Goal: Task Accomplishment & Management: Complete application form

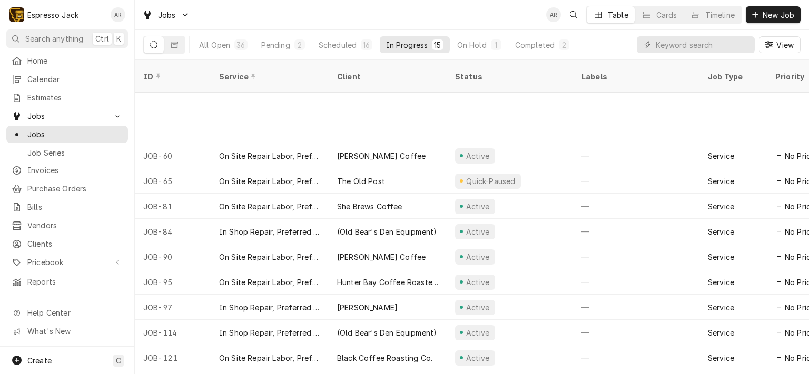
scroll to position [93, 0]
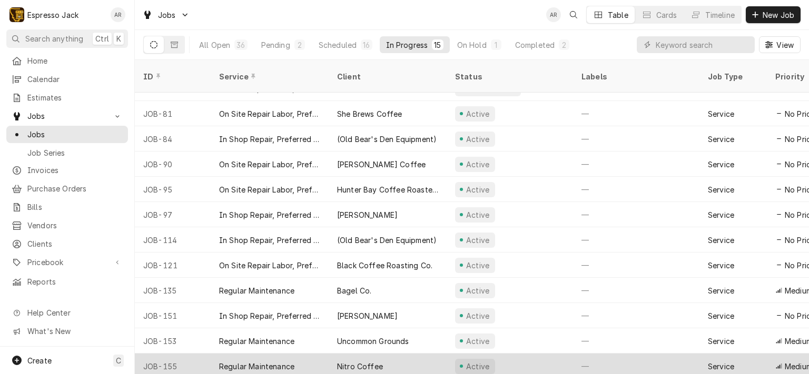
click at [398, 355] on div "Nitro Coffee" at bounding box center [388, 366] width 118 height 25
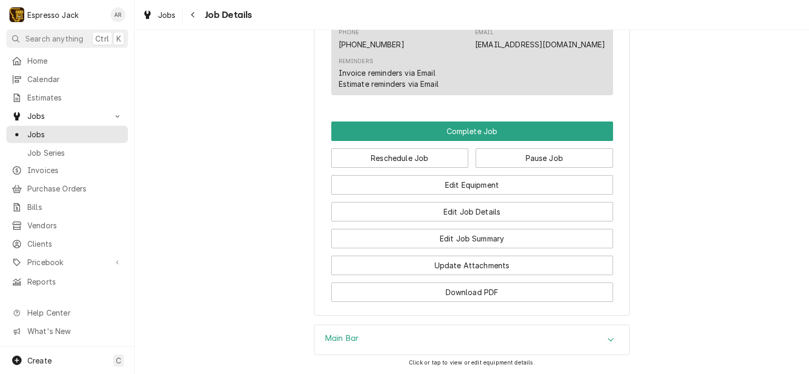
scroll to position [632, 0]
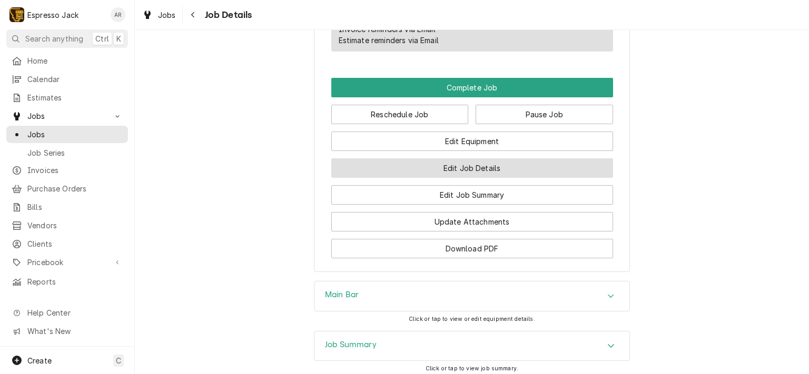
click at [483, 178] on button "Edit Job Details" at bounding box center [472, 167] width 282 height 19
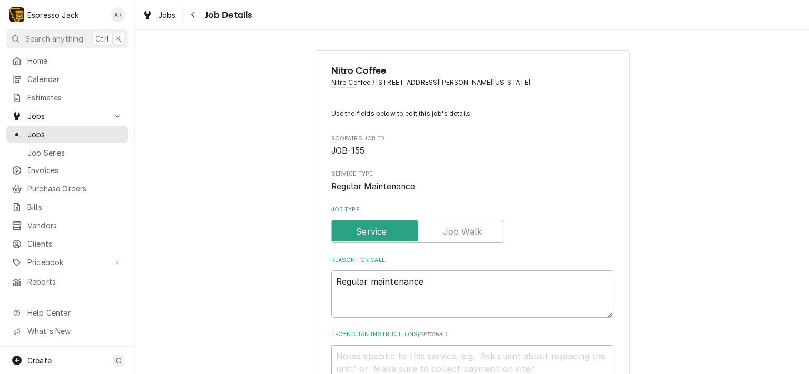
type textarea "x"
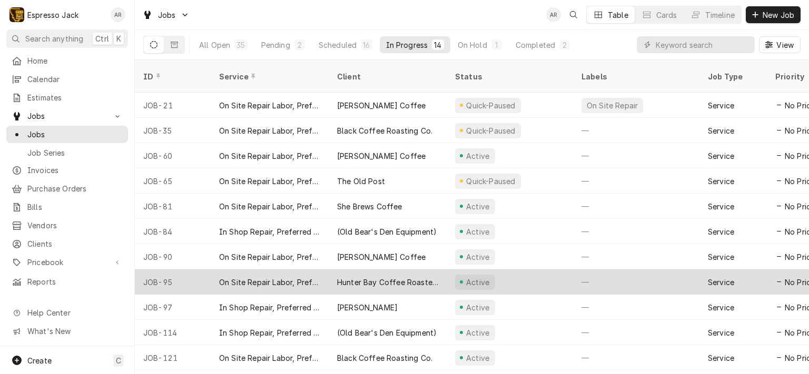
scroll to position [67, 0]
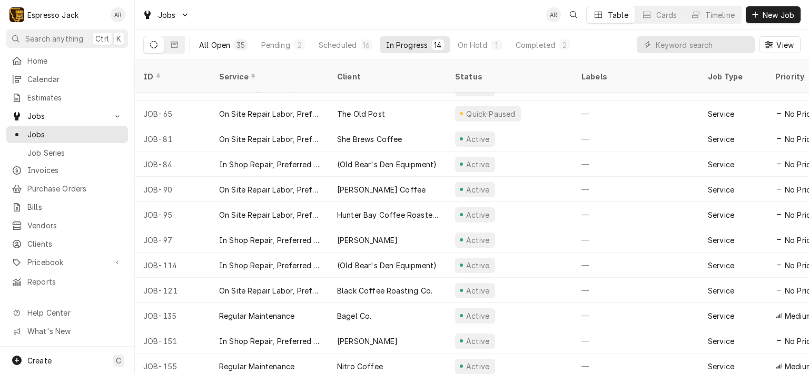
click at [229, 44] on div "All Open" at bounding box center [214, 44] width 31 height 11
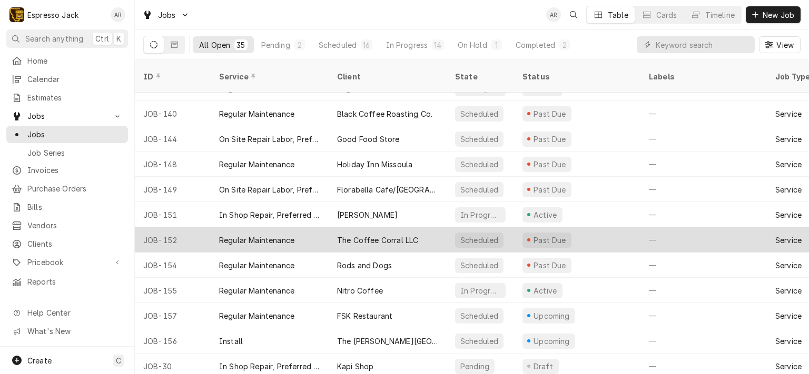
scroll to position [598, 0]
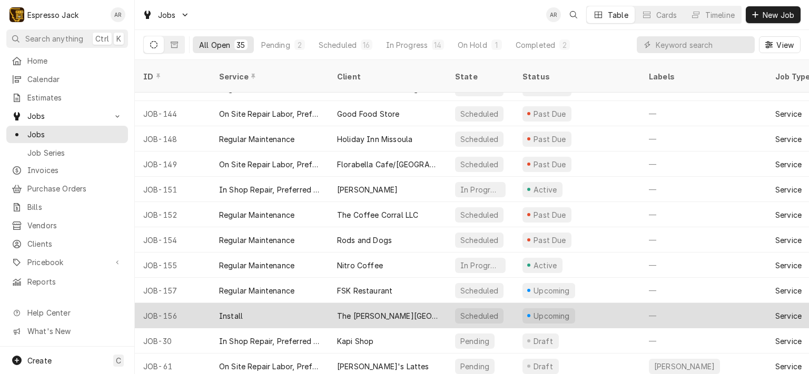
click at [299, 304] on div "Install" at bounding box center [270, 315] width 118 height 25
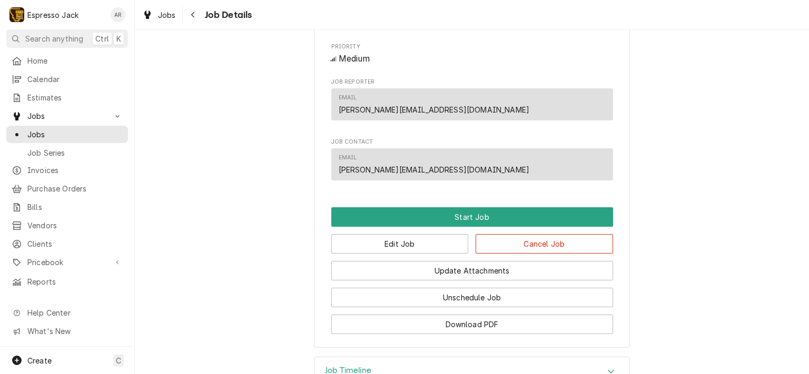
scroll to position [505, 0]
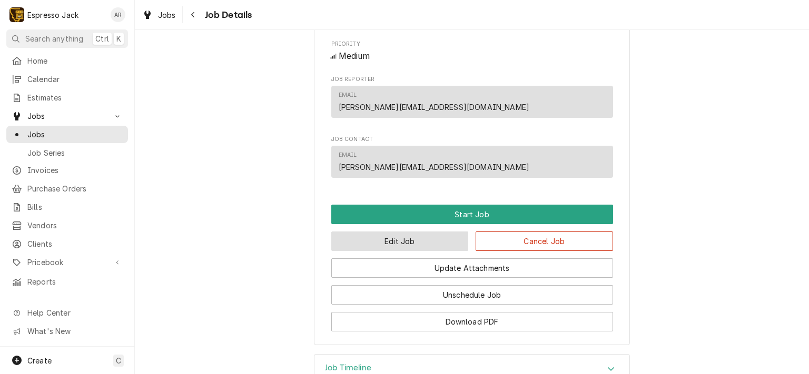
click at [366, 251] on button "Edit Job" at bounding box center [399, 241] width 137 height 19
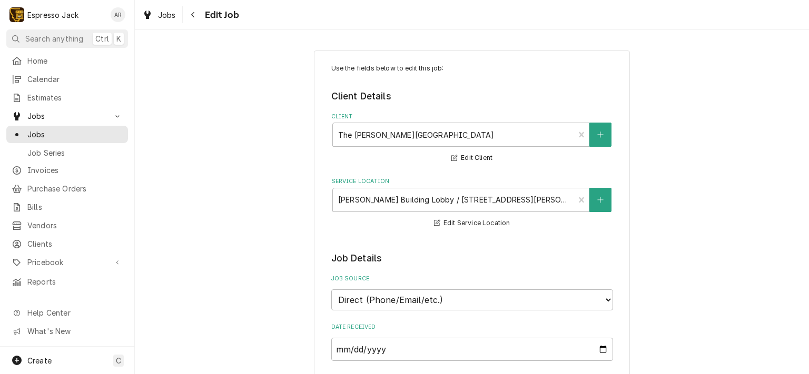
type textarea "x"
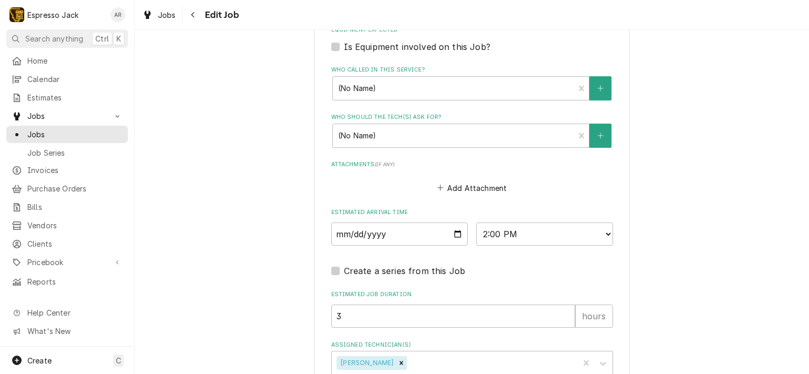
scroll to position [758, 0]
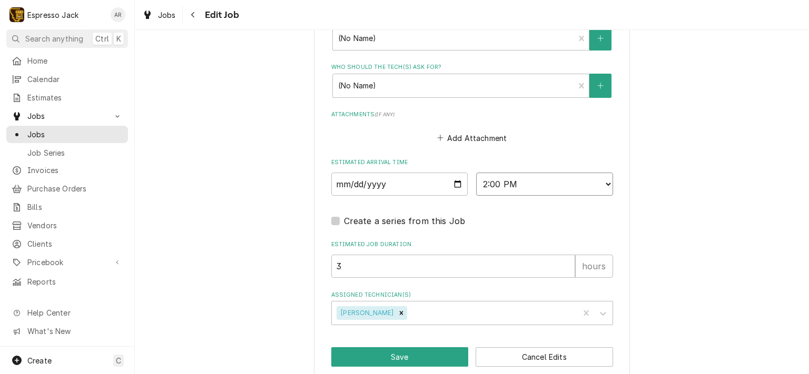
select select "12:00:00"
click at [476, 173] on select "AM / PM 6:00 AM 6:15 AM 6:30 AM 6:45 AM 7:00 AM 7:15 AM 7:30 AM 7:45 AM 8:00 AM…" at bounding box center [544, 184] width 137 height 23
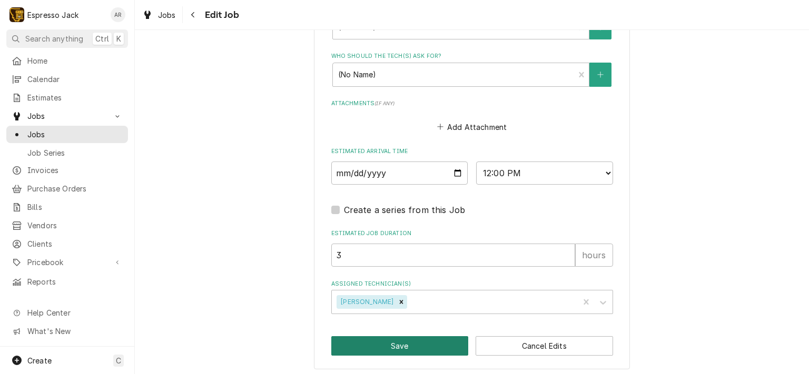
click at [399, 341] on button "Save" at bounding box center [399, 345] width 137 height 19
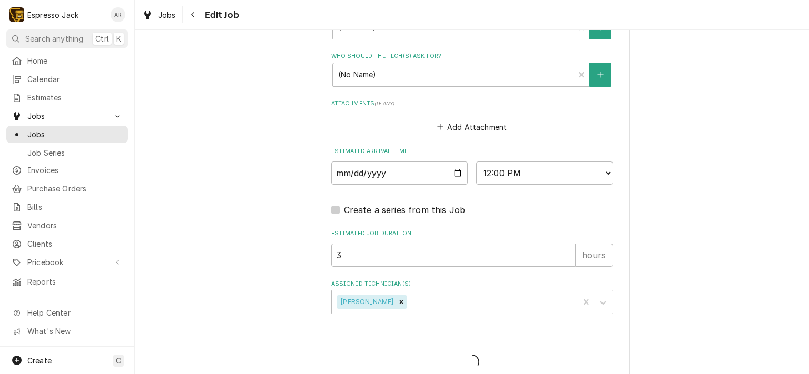
type textarea "x"
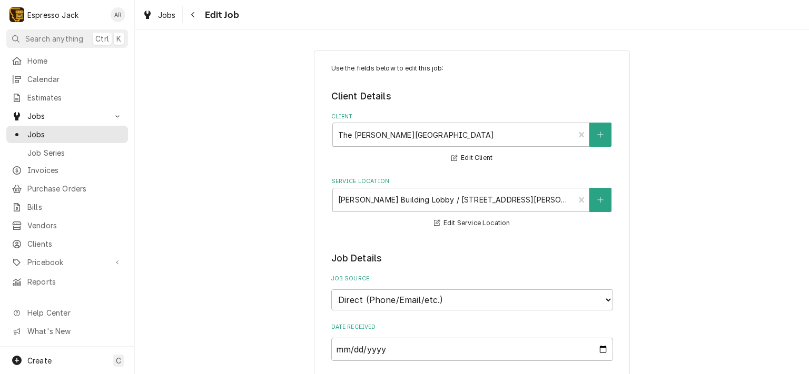
type textarea "x"
click at [49, 129] on span "Jobs" at bounding box center [74, 134] width 95 height 11
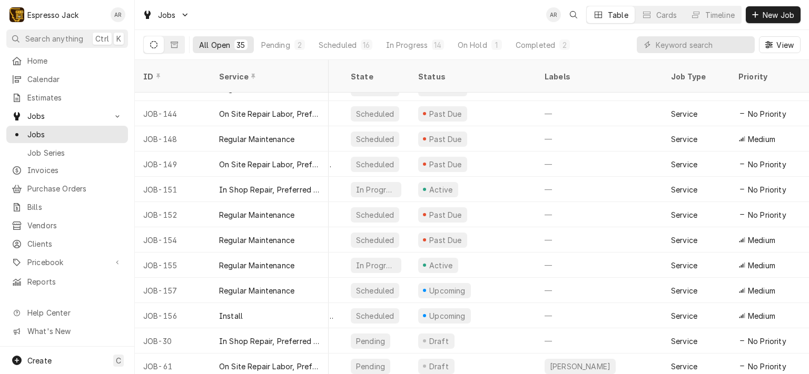
scroll to position [598, 0]
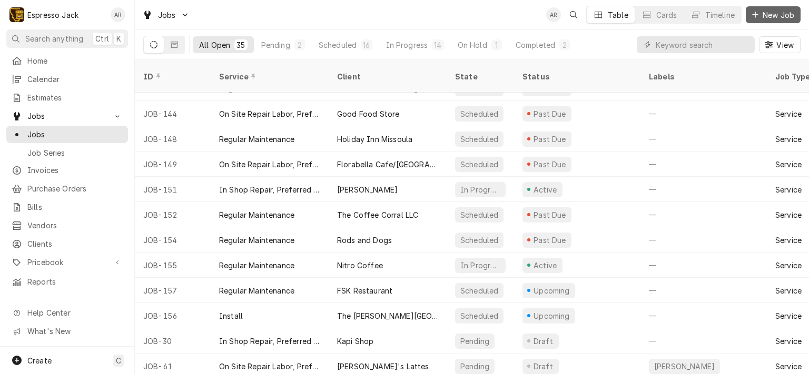
click at [779, 16] on span "New Job" at bounding box center [778, 14] width 36 height 11
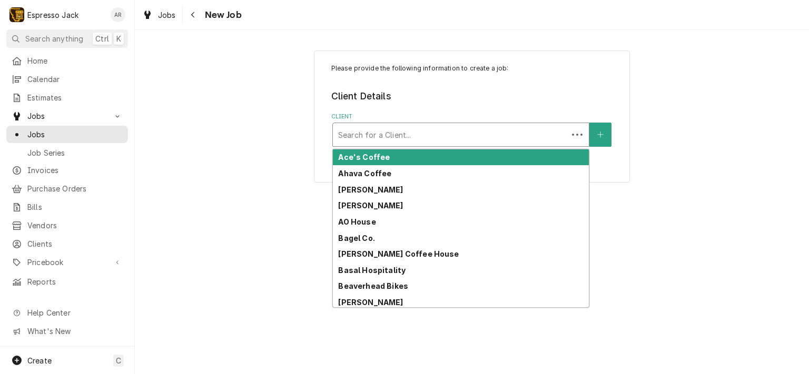
click at [421, 133] on div "Client" at bounding box center [450, 134] width 224 height 19
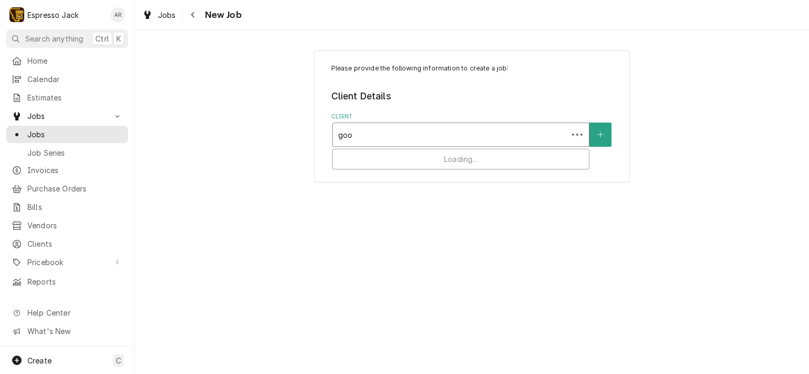
type input "good"
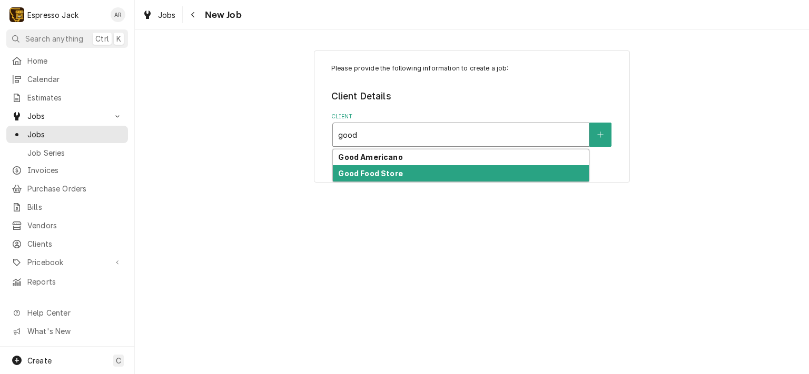
click at [396, 173] on strong "Good Food Store" at bounding box center [370, 173] width 64 height 9
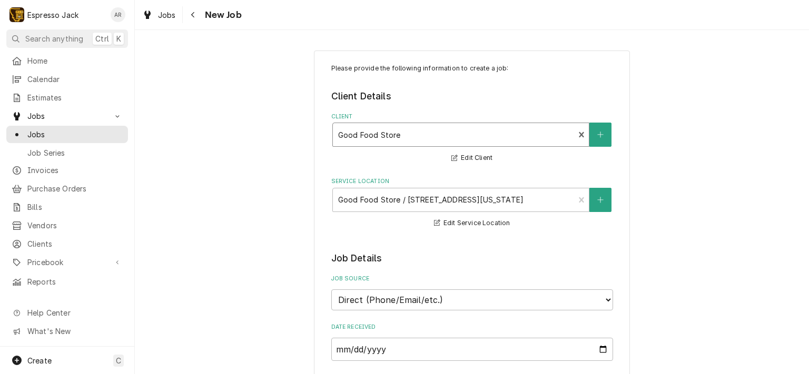
scroll to position [190, 0]
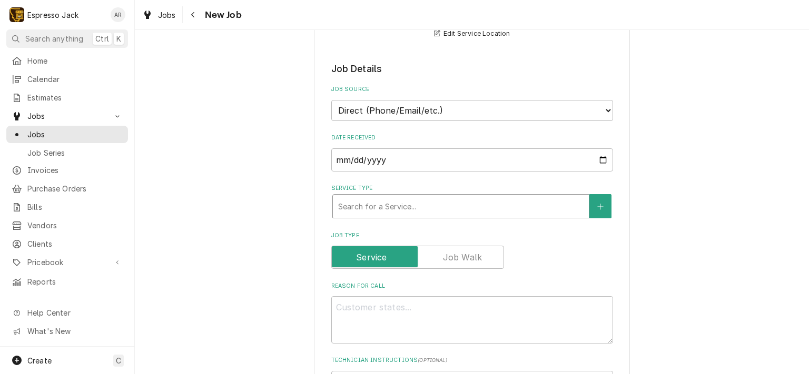
click at [352, 203] on div "Service Type" at bounding box center [460, 206] width 245 height 19
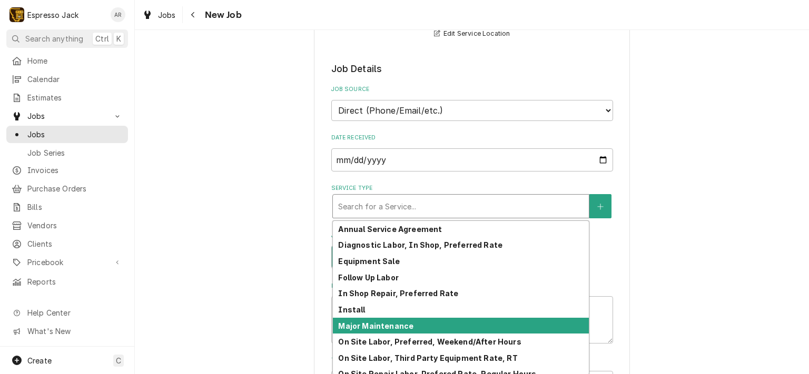
scroll to position [87, 0]
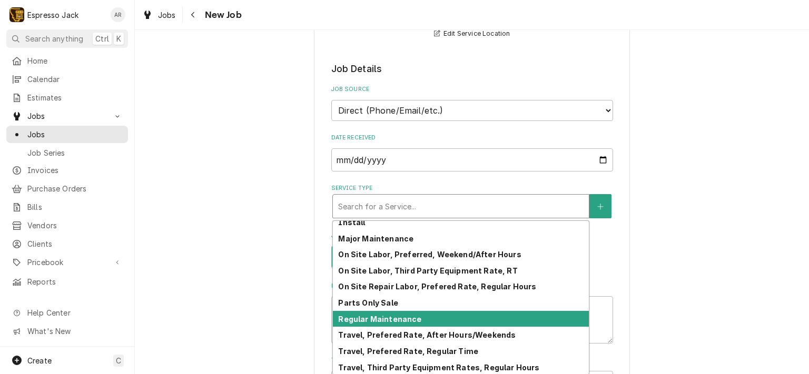
click at [399, 316] on strong "Regular Maintenance" at bounding box center [379, 319] width 83 height 9
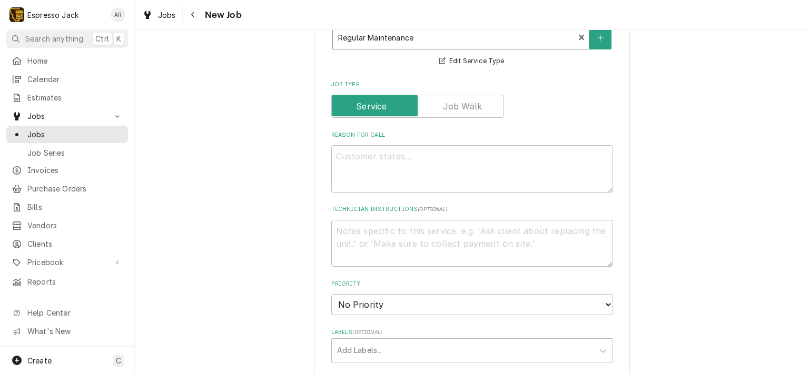
scroll to position [379, 0]
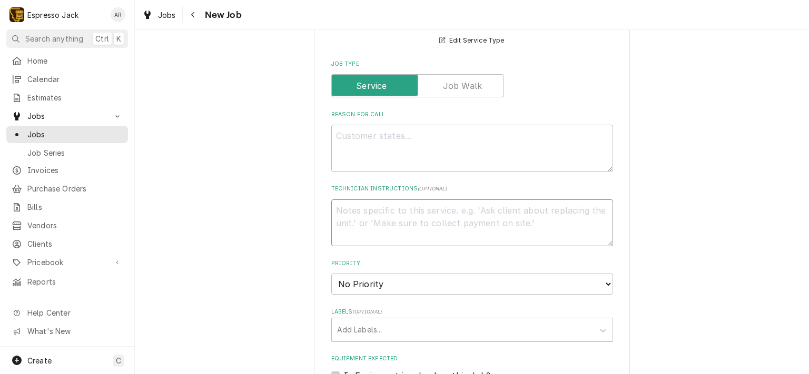
click at [378, 212] on textarea "Technician Instructions ( optional )" at bounding box center [472, 223] width 282 height 47
type textarea "x"
type textarea "2"
type textarea "x"
type textarea "2-"
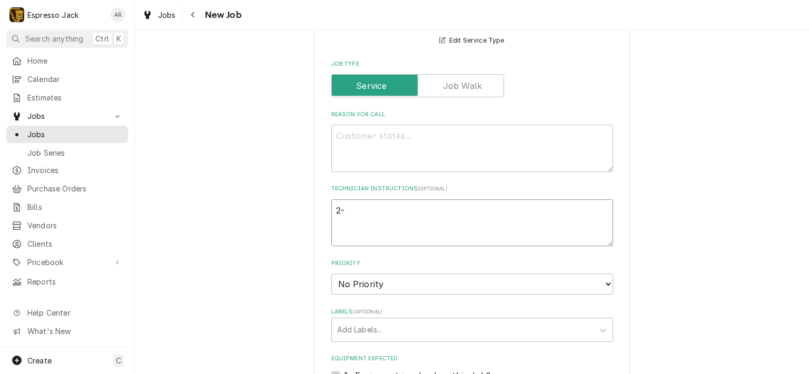
type textarea "x"
type textarea "2-3"
type textarea "x"
type textarea "2-3"
type textarea "x"
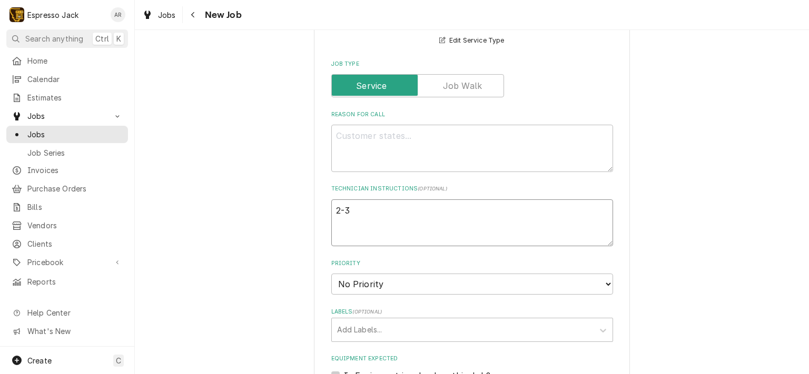
type textarea "2-3 i"
type textarea "x"
type textarea "2-3 is"
type textarea "x"
type textarea "2-3 is"
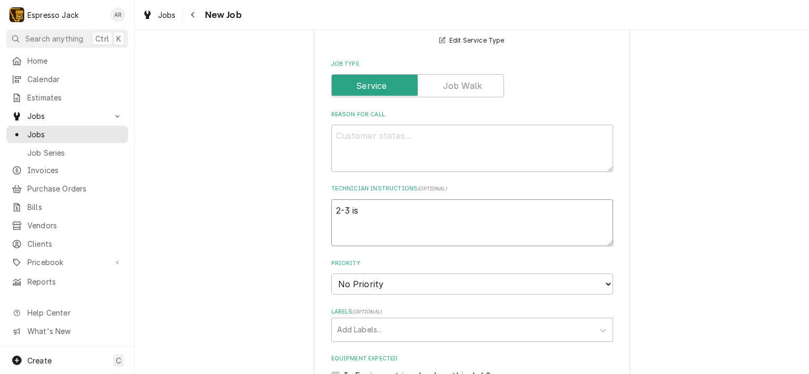
type textarea "x"
type textarea "2-3 is f"
type textarea "x"
type textarea "2-3 is fi"
type textarea "x"
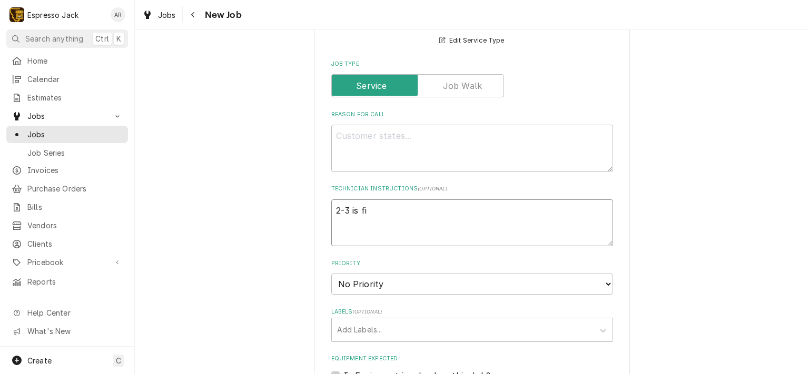
type textarea "2-3 is fin"
type textarea "x"
type textarea "2-3 is fine"
type textarea "x"
type textarea "2-3 is fine."
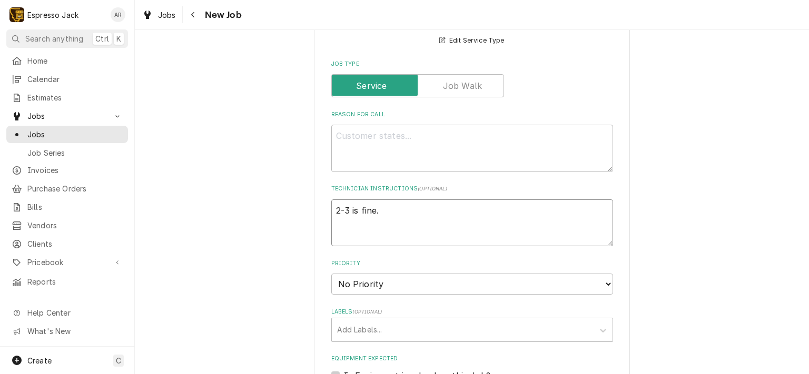
type textarea "x"
type textarea "2-3 is fine."
click at [363, 136] on textarea "Reason For Call" at bounding box center [472, 148] width 282 height 47
click at [358, 136] on textarea "Reason For Call" at bounding box center [472, 148] width 282 height 47
paste textarea "the left machine left wand is reportedly sticking and not letting out steam out…"
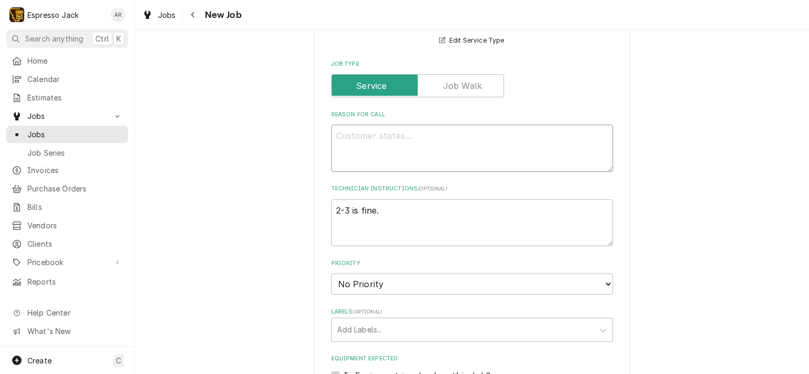
type textarea "x"
type textarea "the left machine left wand is reportedly sticking and not letting out steam out…"
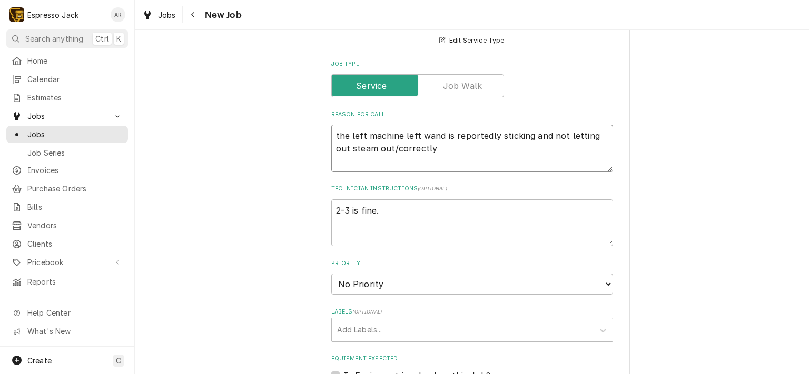
type textarea "x"
type textarea "the left machine left wand is reportedly sticking and not letting out steam out…"
type textarea "x"
type textarea "the left machine left wand is reportedly sticking and not letting out steam out…"
type textarea "x"
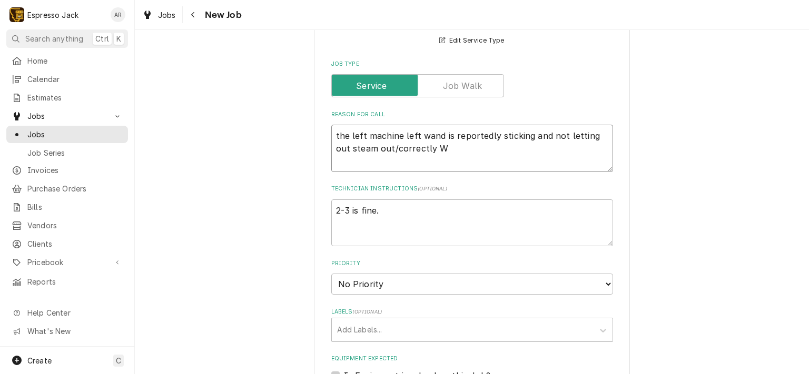
type textarea "the left machine left wand is reportedly sticking and not letting out steam out…"
type textarea "x"
type textarea "the left machine left wand is reportedly sticking and not letting out steam out…"
type textarea "x"
type textarea "the left machine left wand is reportedly sticking and not letting out steam out…"
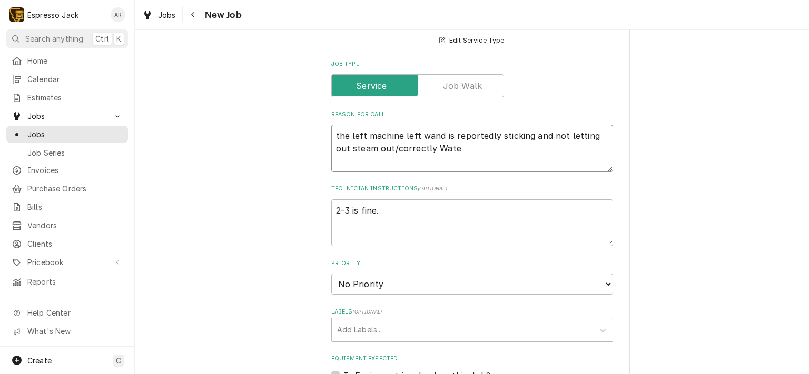
type textarea "x"
type textarea "the left machine left wand is reportedly sticking and not letting out steam out…"
type textarea "x"
type textarea "the left machine left wand is reportedly sticking and not letting out steam out…"
type textarea "x"
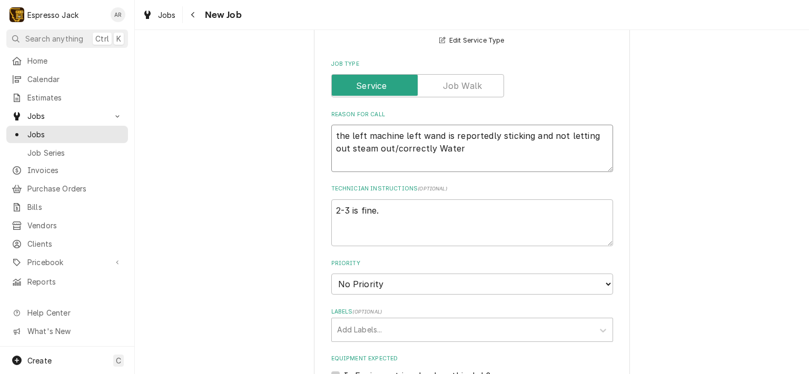
type textarea "the left machine left wand is reportedly sticking and not letting out steam out…"
type textarea "x"
type textarea "the left machine left wand is reportedly sticking and not letting out steam out…"
type textarea "x"
type textarea "the left machine left wand is reportedly sticking and not letting out steam out…"
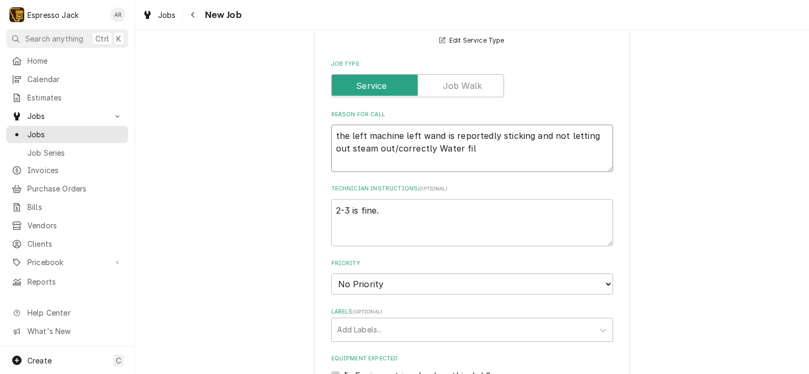
type textarea "x"
type textarea "the left machine left wand is reportedly sticking and not letting out steam out…"
type textarea "x"
type textarea "the left machine left wand is reportedly sticking and not letting out steam out…"
type textarea "x"
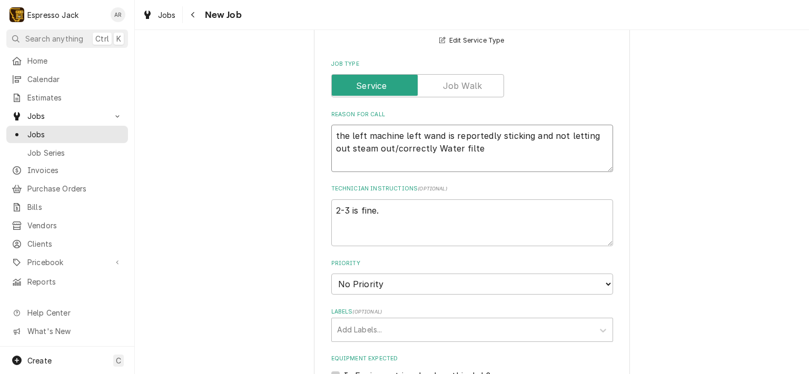
type textarea "the left machine left wand is reportedly sticking and not letting out steam out…"
type textarea "x"
type textarea "the left machine left wand is reportedly sticking and not letting out steam out…"
type textarea "x"
type textarea "the left machine left wand is reportedly sticking and not letting out steam out…"
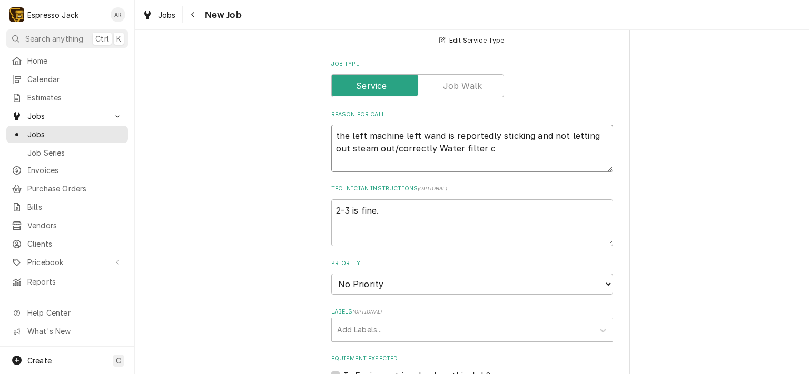
type textarea "x"
type textarea "the left machine left wand is reportedly sticking and not letting out steam out…"
type textarea "x"
type textarea "the left machine left wand is reportedly sticking and not letting out steam out…"
type textarea "x"
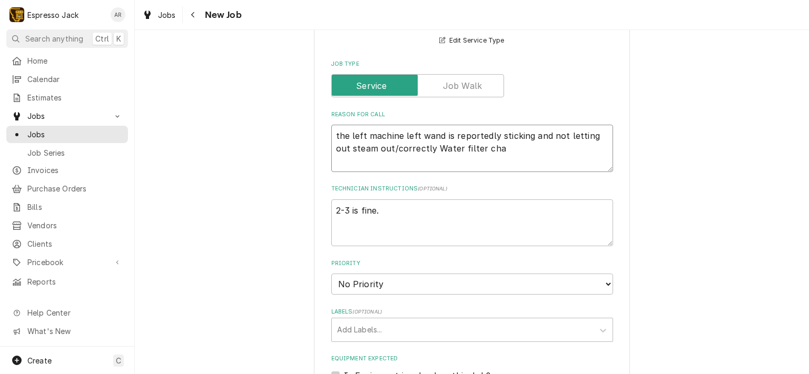
type textarea "the left machine left wand is reportedly sticking and not letting out steam out…"
type textarea "x"
type textarea "the left machine left wand is reportedly sticking and not letting out steam out…"
type textarea "x"
type textarea "the left machine left wand is reportedly sticking and not letting out steam out…"
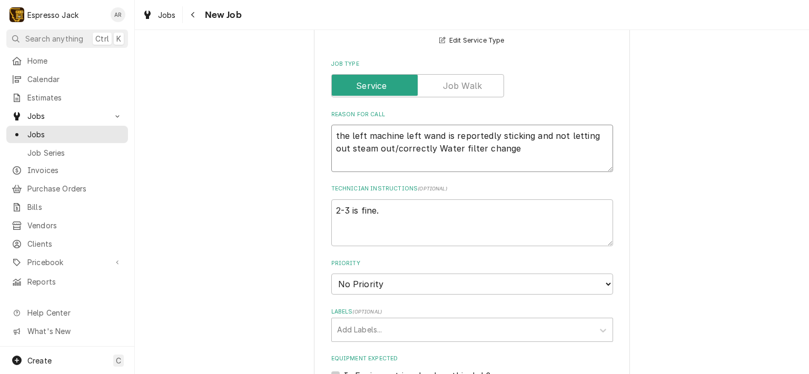
drag, startPoint x: 411, startPoint y: 147, endPoint x: 439, endPoint y: 144, distance: 27.5
click at [412, 146] on textarea "the left machine left wand is reportedly sticking and not letting out steam out…" at bounding box center [472, 148] width 282 height 47
type textarea "x"
type textarea "the left machine left wand is reportedly sticking and not letting out steam out…"
type textarea "x"
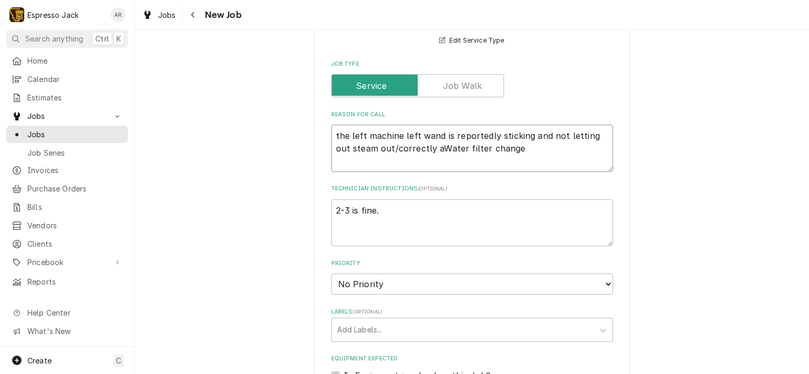
type textarea "the left machine left wand is reportedly sticking and not letting out steam out…"
type textarea "x"
type textarea "the left machine left wand is reportedly sticking and not letting out steam out…"
type textarea "x"
type textarea "the left machine left wand is reportedly sticking and not letting out steam out…"
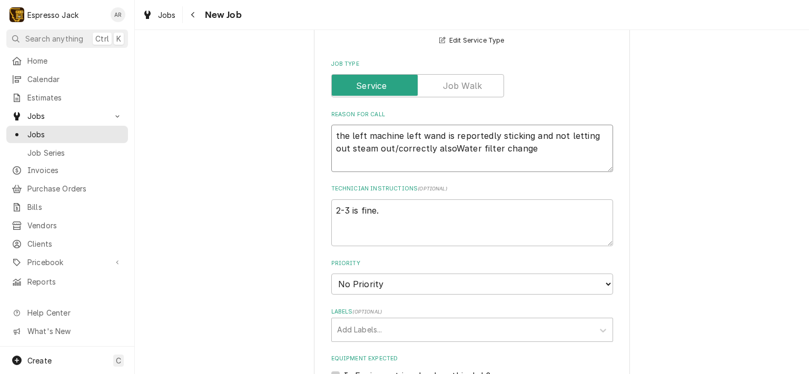
type textarea "x"
type textarea "the left machine left wand is reportedly sticking and not letting out steam out…"
type textarea "x"
type textarea "the left machine left wand is reportedly sticking and not letting out steam out…"
select select "3"
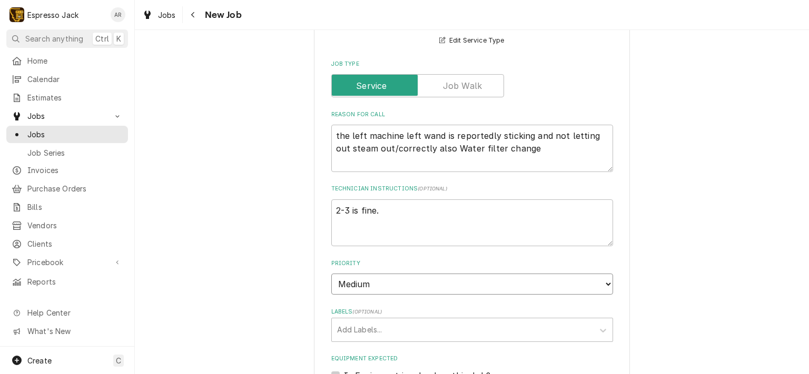
click at [331, 274] on select "No Priority Urgent High Medium Low" at bounding box center [472, 284] width 282 height 21
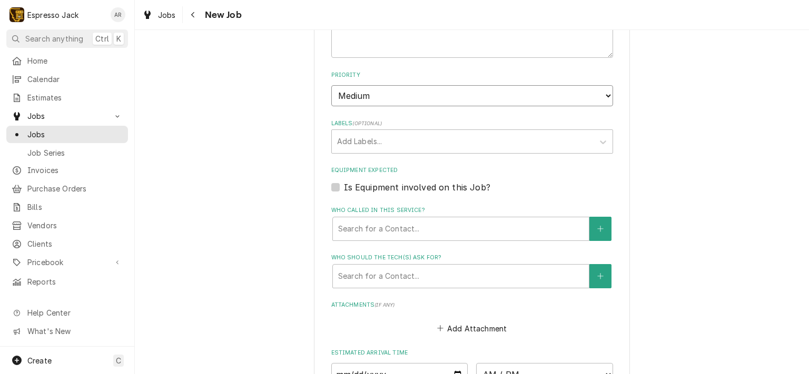
scroll to position [569, 0]
click at [432, 224] on div "Who called in this service?" at bounding box center [460, 227] width 245 height 19
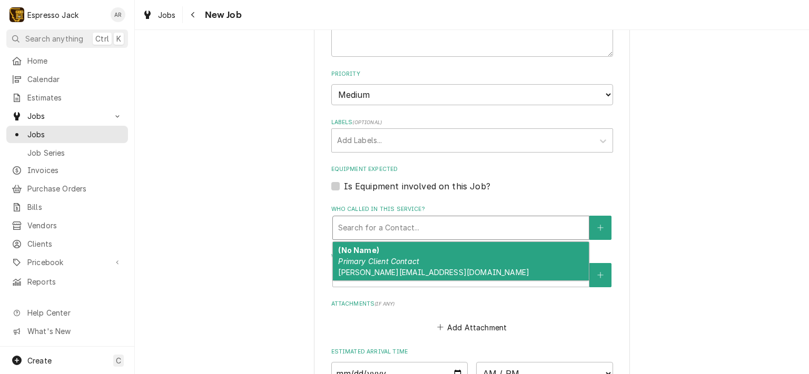
click at [354, 262] on em "Primary Client Contact" at bounding box center [378, 261] width 81 height 9
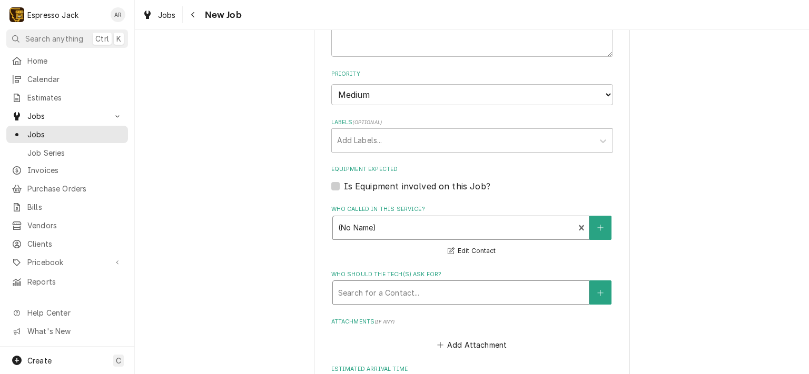
click at [363, 286] on div "Who should the tech(s) ask for?" at bounding box center [460, 292] width 245 height 19
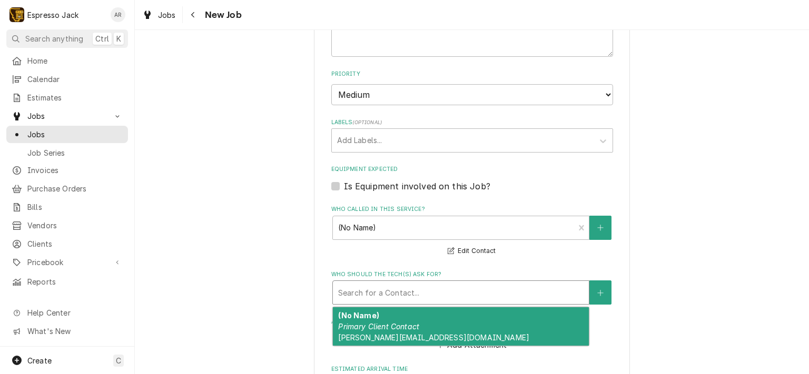
click at [363, 326] on em "Primary Client Contact" at bounding box center [378, 326] width 81 height 9
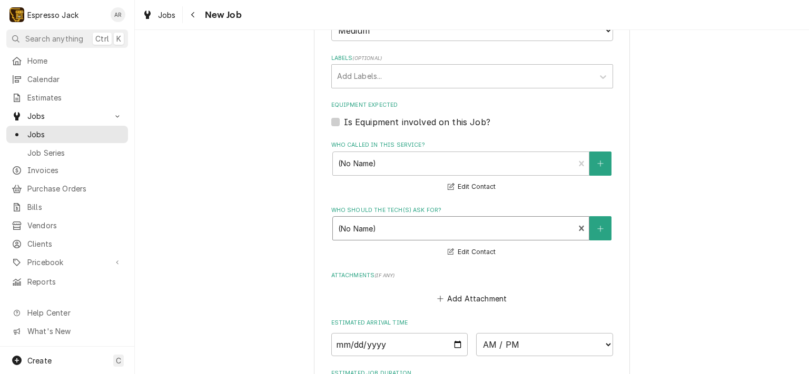
scroll to position [758, 0]
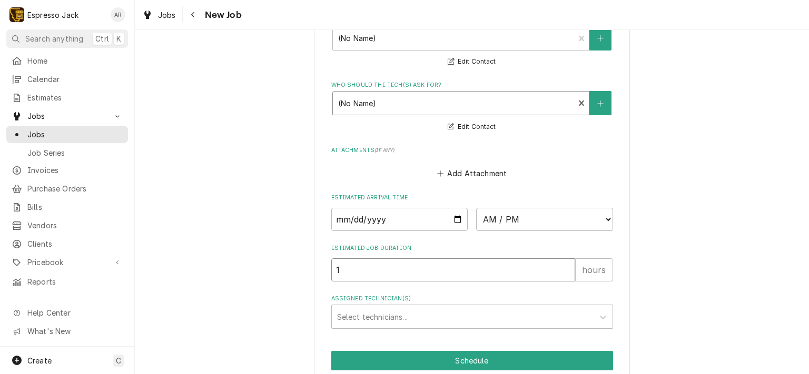
type textarea "x"
type input "2"
click at [563, 266] on input "2" at bounding box center [453, 270] width 244 height 23
type textarea "x"
type input "3"
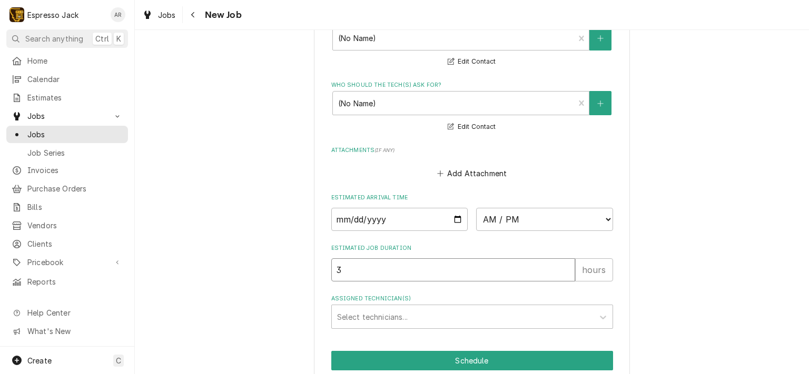
click at [563, 266] on input "3" at bounding box center [453, 270] width 244 height 23
type textarea "x"
click at [458, 215] on input "Date" at bounding box center [399, 219] width 137 height 23
type input "2025-10-14"
type textarea "x"
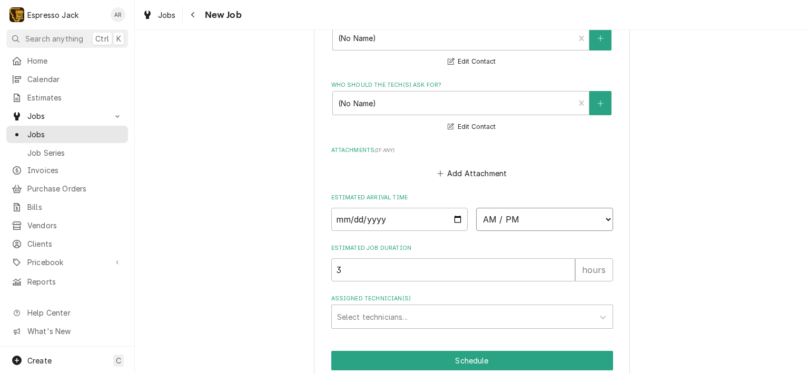
select select "14:00:00"
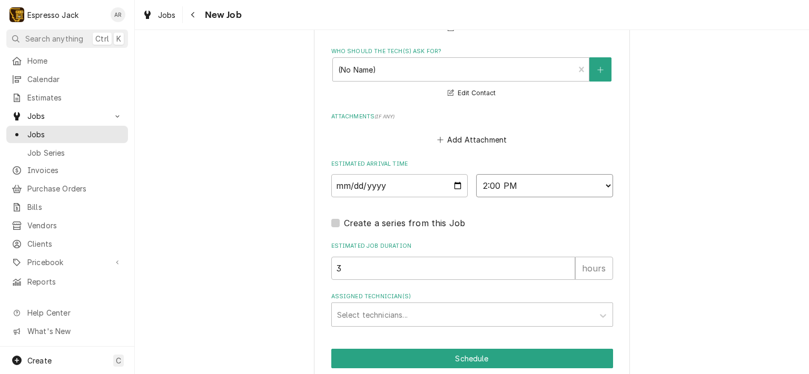
scroll to position [832, 0]
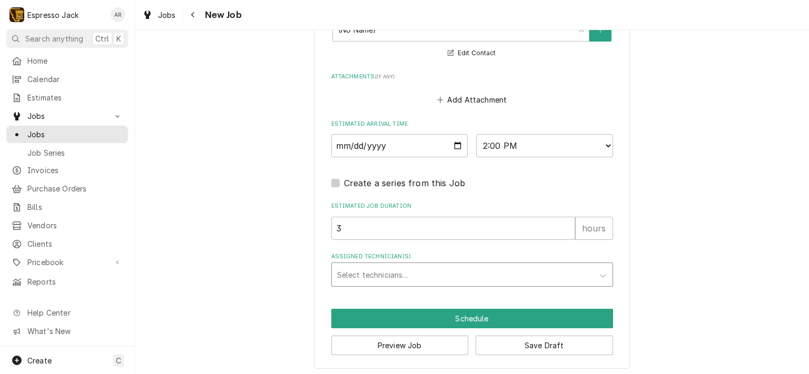
click at [508, 265] on div "Assigned Technician(s)" at bounding box center [462, 274] width 251 height 19
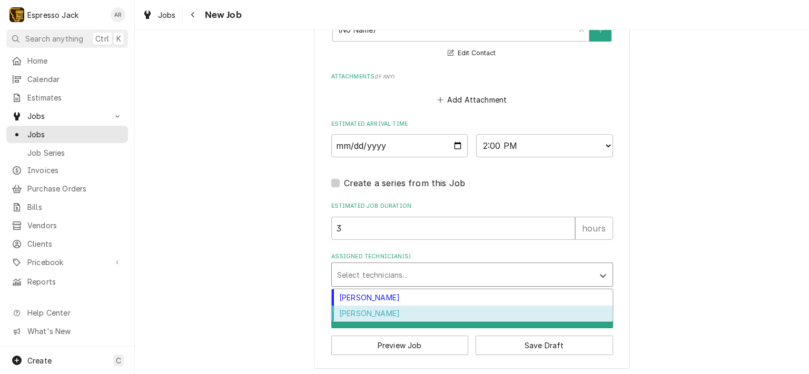
click at [395, 313] on div "Samantha Janssen" at bounding box center [472, 314] width 281 height 16
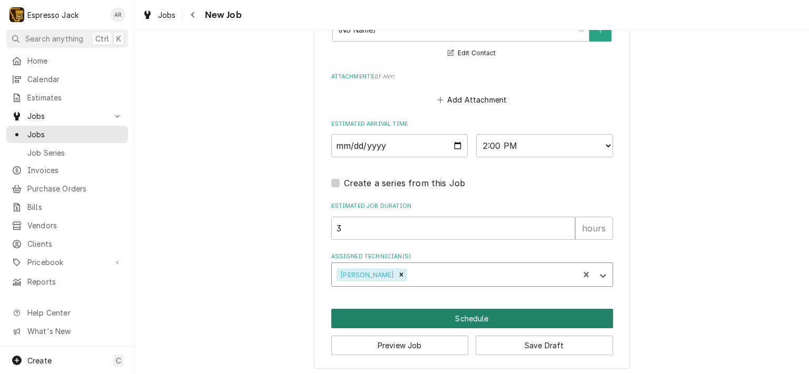
click at [383, 311] on button "Schedule" at bounding box center [472, 318] width 282 height 19
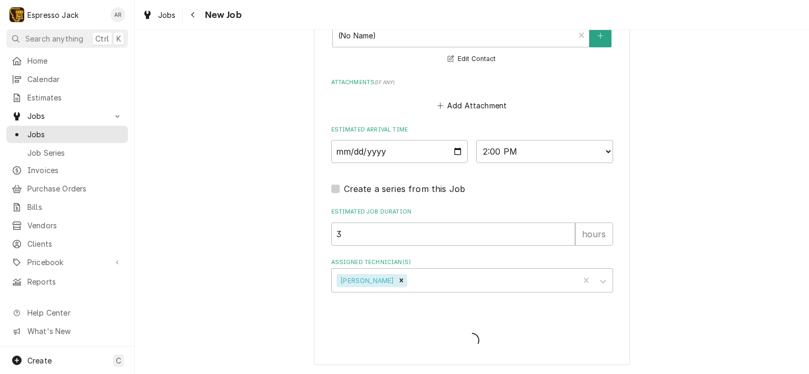
scroll to position [822, 0]
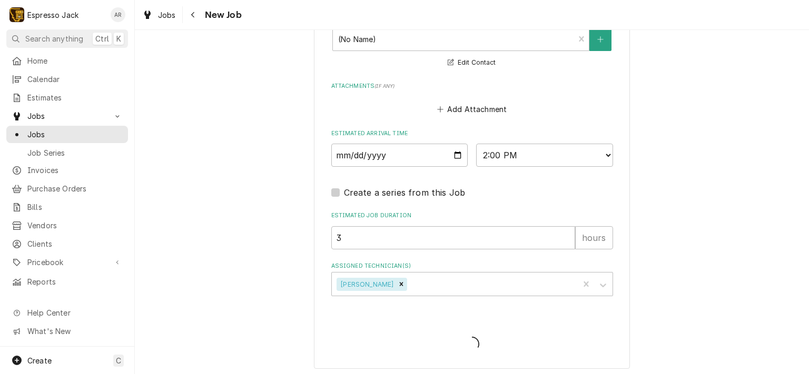
type textarea "x"
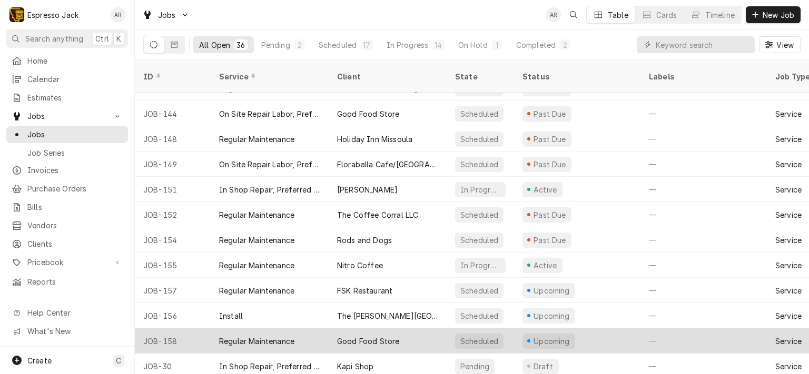
scroll to position [623, 0]
